Goal: Transaction & Acquisition: Purchase product/service

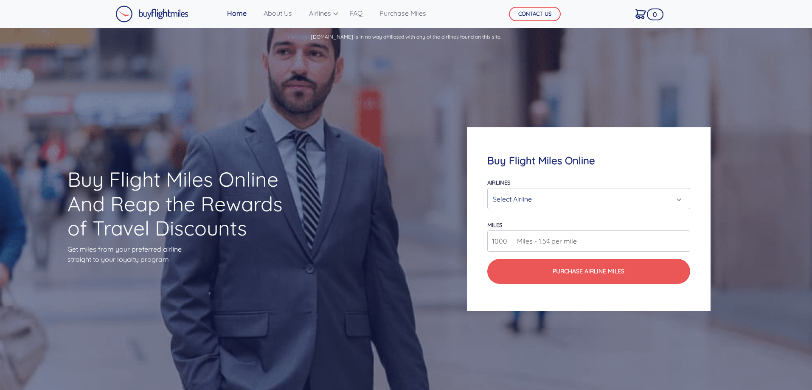
click at [568, 201] on div "Select Airline" at bounding box center [586, 199] width 186 height 16
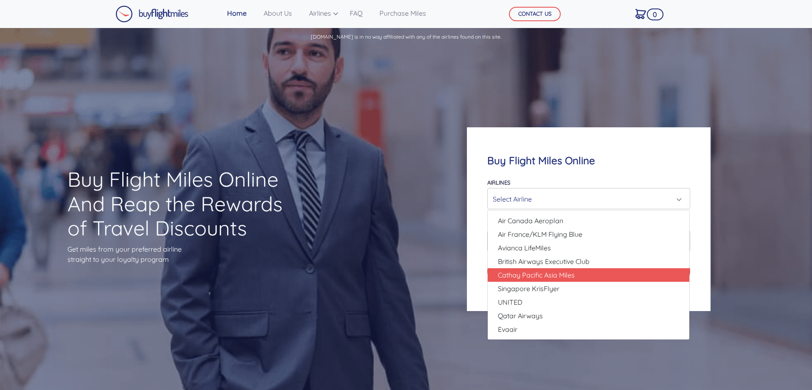
click at [567, 278] on span "Cathay Pacific Asia Miles" at bounding box center [536, 275] width 77 height 10
select select "Cathay Pacific Asia Miles"
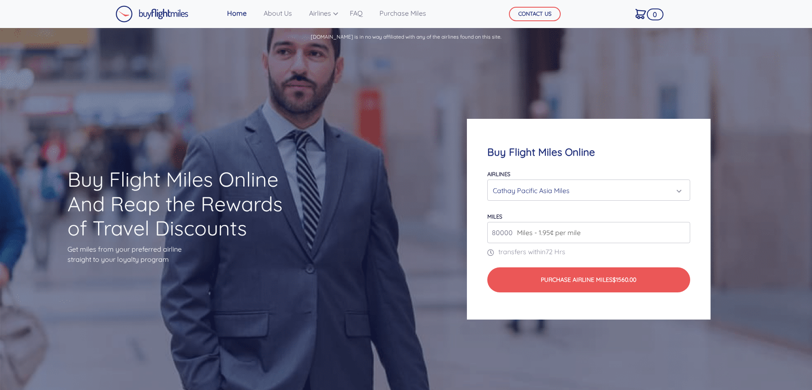
click at [568, 233] on span "Miles - 1.95¢ per mile" at bounding box center [547, 233] width 68 height 10
click at [603, 232] on input "80000" at bounding box center [588, 232] width 202 height 21
click at [685, 233] on input "80000" at bounding box center [588, 232] width 202 height 21
click at [684, 231] on input "81000" at bounding box center [588, 232] width 202 height 21
click at [682, 229] on input "82000" at bounding box center [588, 232] width 202 height 21
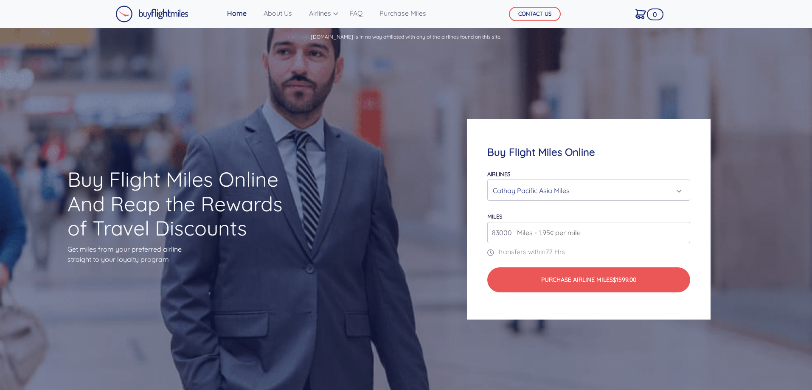
click at [682, 229] on input "83000" at bounding box center [588, 232] width 202 height 21
click at [684, 236] on input "82000" at bounding box center [588, 232] width 202 height 21
click at [684, 235] on input "81000" at bounding box center [588, 232] width 202 height 21
click at [684, 235] on input "80000" at bounding box center [588, 232] width 202 height 21
drag, startPoint x: 650, startPoint y: 241, endPoint x: 475, endPoint y: 236, distance: 174.6
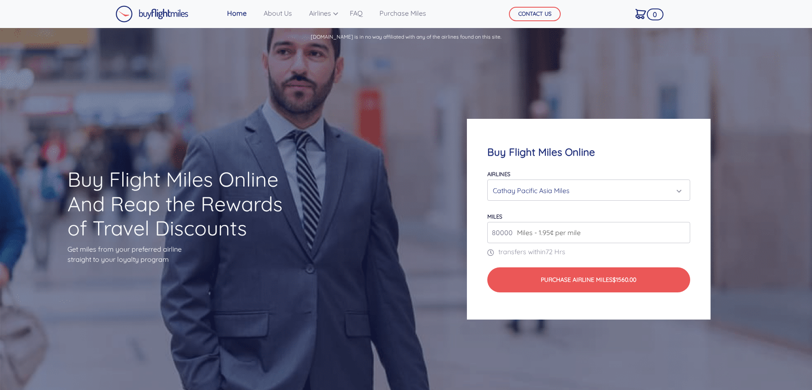
click at [475, 236] on div "Buy Flight Miles Online Airlines Air Canada Aeroplan Air France/KLM Flying Blue…" at bounding box center [588, 219] width 243 height 201
click at [621, 233] on input "80000" at bounding box center [588, 232] width 202 height 21
click at [681, 230] on input "81000" at bounding box center [588, 232] width 202 height 21
click at [681, 230] on input "82000" at bounding box center [588, 232] width 202 height 21
click at [681, 230] on input "83000" at bounding box center [588, 232] width 202 height 21
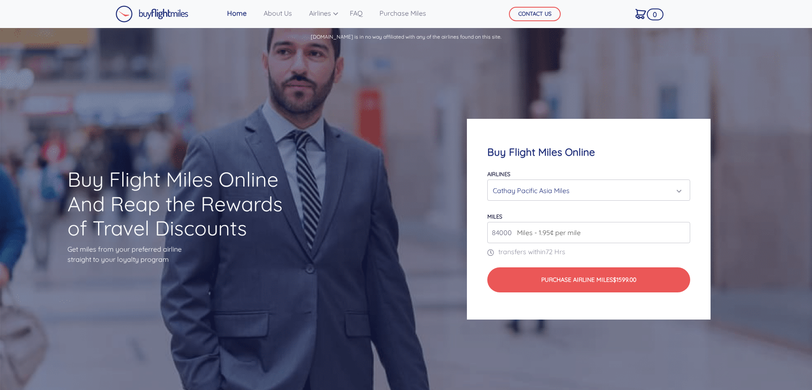
click at [681, 230] on input "84000" at bounding box center [588, 232] width 202 height 21
click at [681, 230] on input "85000" at bounding box center [588, 232] width 202 height 21
click at [681, 230] on input "86000" at bounding box center [588, 232] width 202 height 21
click at [681, 230] on input "87000" at bounding box center [588, 232] width 202 height 21
click at [681, 230] on input "88000" at bounding box center [588, 232] width 202 height 21
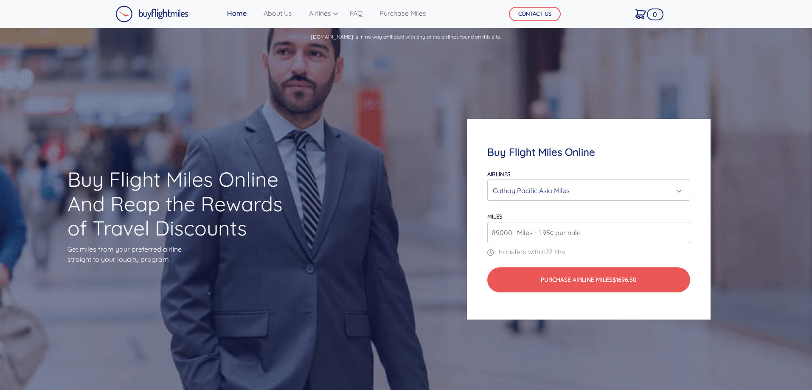
click at [681, 230] on input "89000" at bounding box center [588, 232] width 202 height 21
click at [681, 230] on input "90000" at bounding box center [588, 232] width 202 height 21
click at [681, 230] on input "91000" at bounding box center [588, 232] width 202 height 21
click at [681, 230] on input "92000" at bounding box center [588, 232] width 202 height 21
click at [681, 230] on input "93000" at bounding box center [588, 232] width 202 height 21
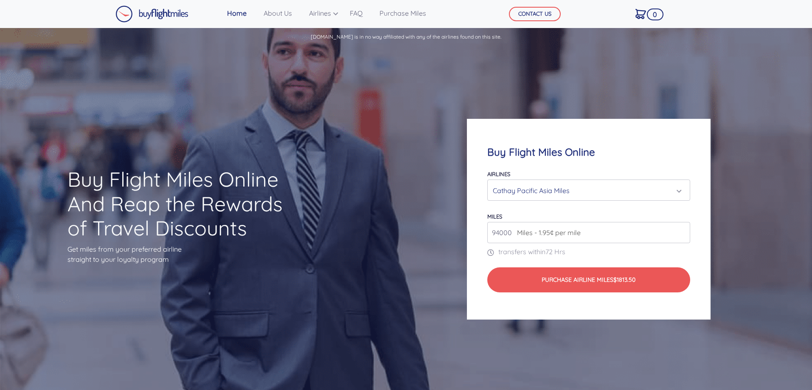
click at [681, 230] on input "94000" at bounding box center [588, 232] width 202 height 21
click at [681, 230] on input "95000" at bounding box center [588, 232] width 202 height 21
click at [681, 230] on input "96000" at bounding box center [588, 232] width 202 height 21
click at [681, 230] on input "97000" at bounding box center [588, 232] width 202 height 21
click at [681, 230] on input "98000" at bounding box center [588, 232] width 202 height 21
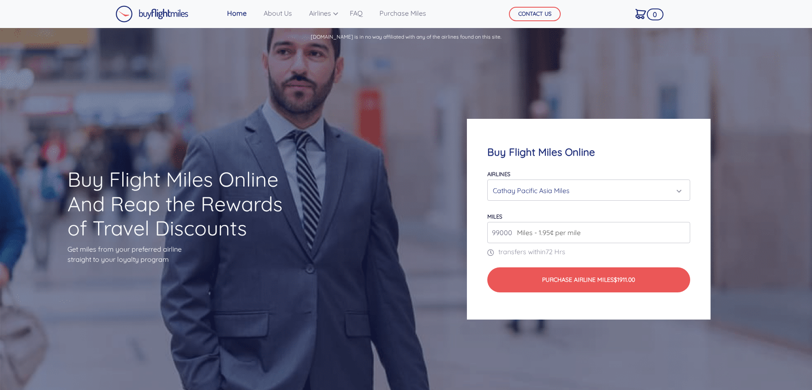
click at [681, 230] on input "99000" at bounding box center [588, 232] width 202 height 21
type input "100000"
click at [681, 230] on input "100000" at bounding box center [588, 232] width 202 height 21
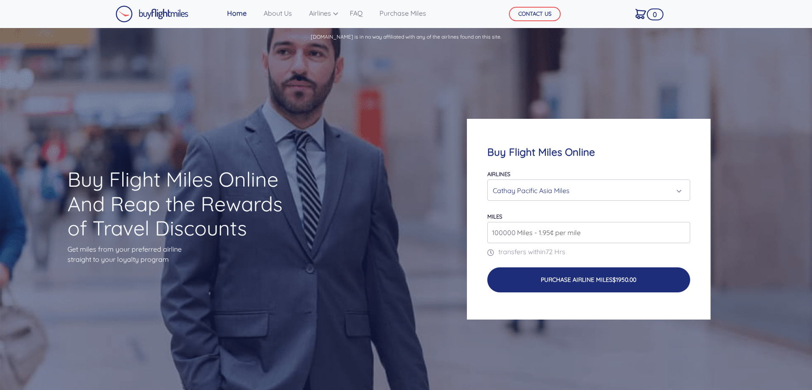
click at [637, 285] on button "Purchase Airline Miles $1950.00" at bounding box center [588, 279] width 202 height 25
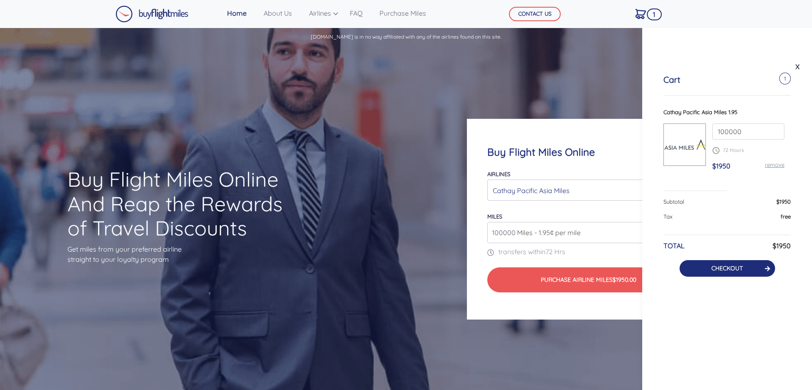
click at [748, 270] on button "CHECKOUT" at bounding box center [728, 268] width 96 height 17
